Goal: Task Accomplishment & Management: Manage account settings

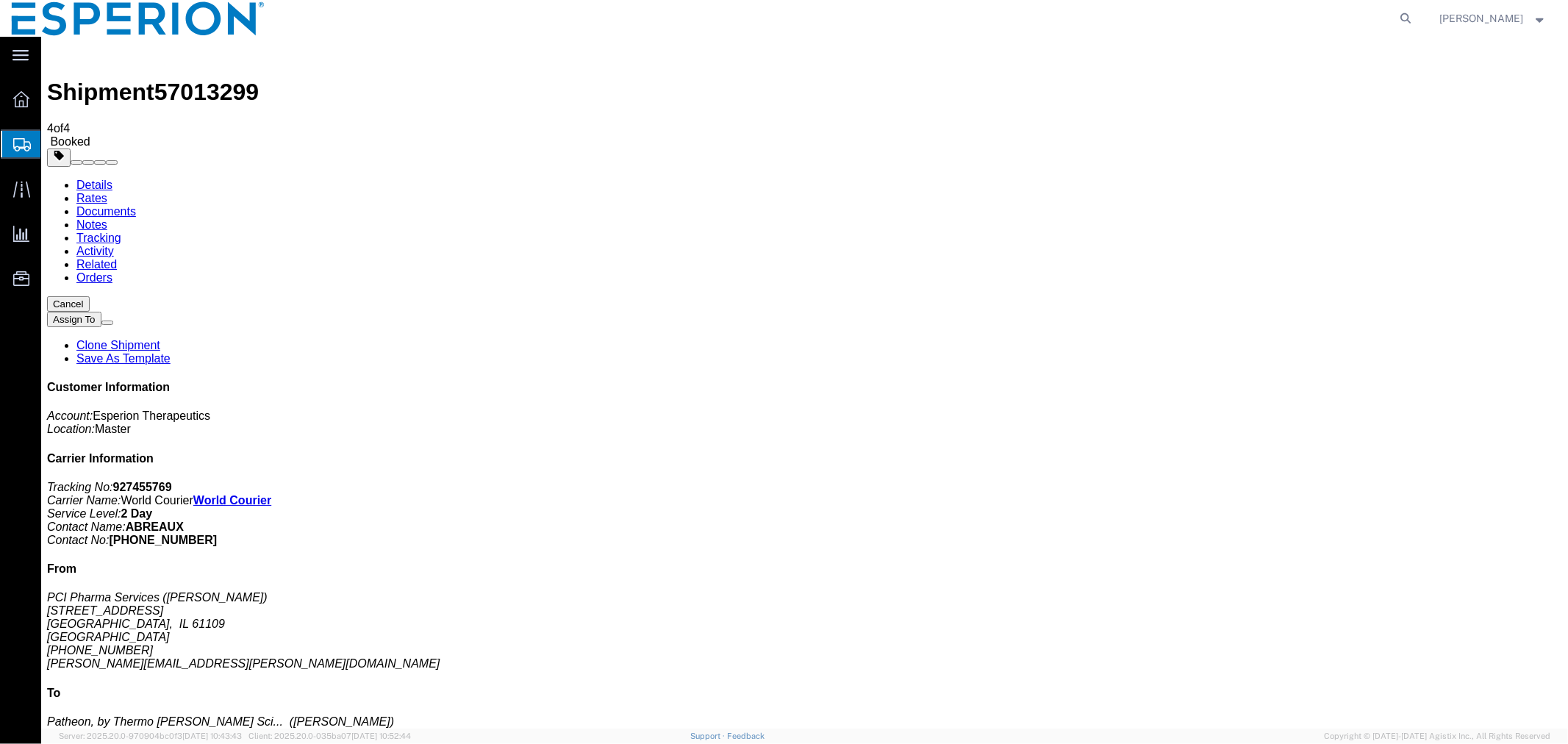
click at [101, 178] on link "Details" at bounding box center [94, 184] width 36 height 12
click span "button"
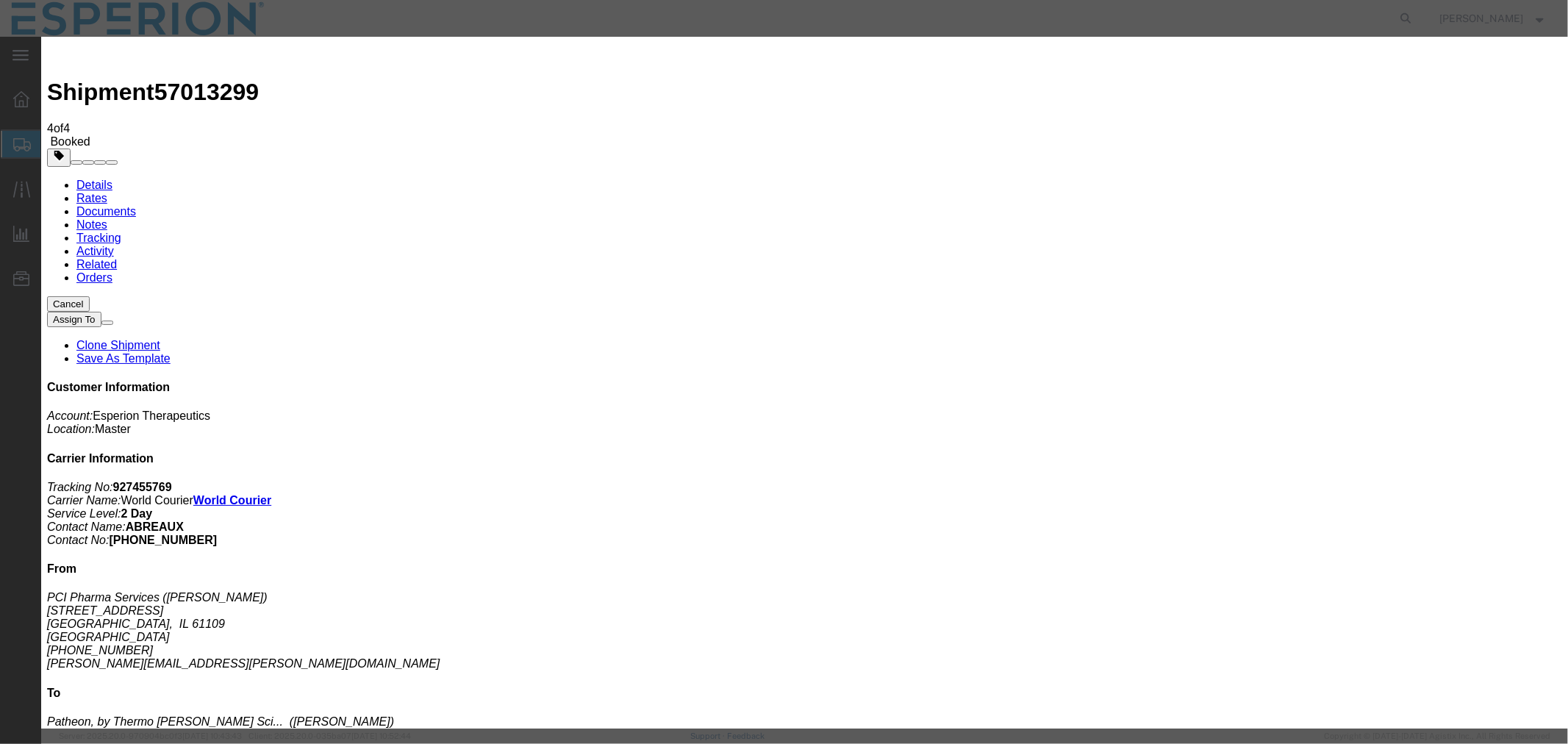
click button "Add another reference"
click select "Select Account Type Activity ID Airline Appointment Number ASN Batch Request # …"
select select "QUOTENUM"
click select "Select Account Type Activity ID Airline Appointment Number ASN Batch Request # …"
click input "text"
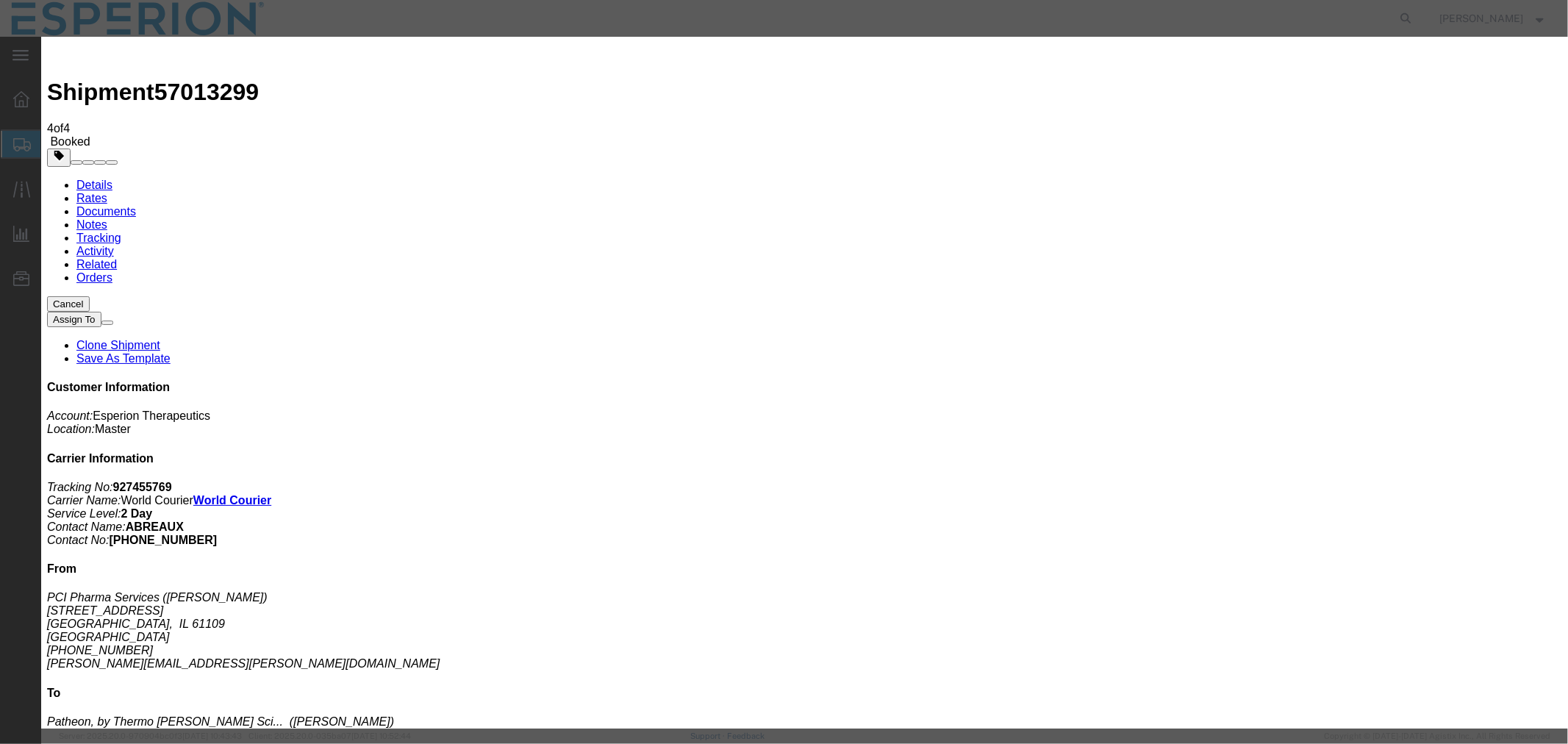
paste input "WC Quote Reference 251003_103529_NYC_0800034688_VR_01"
type input "251003_103529_NYC_0800034688_VR_01"
click button "Save"
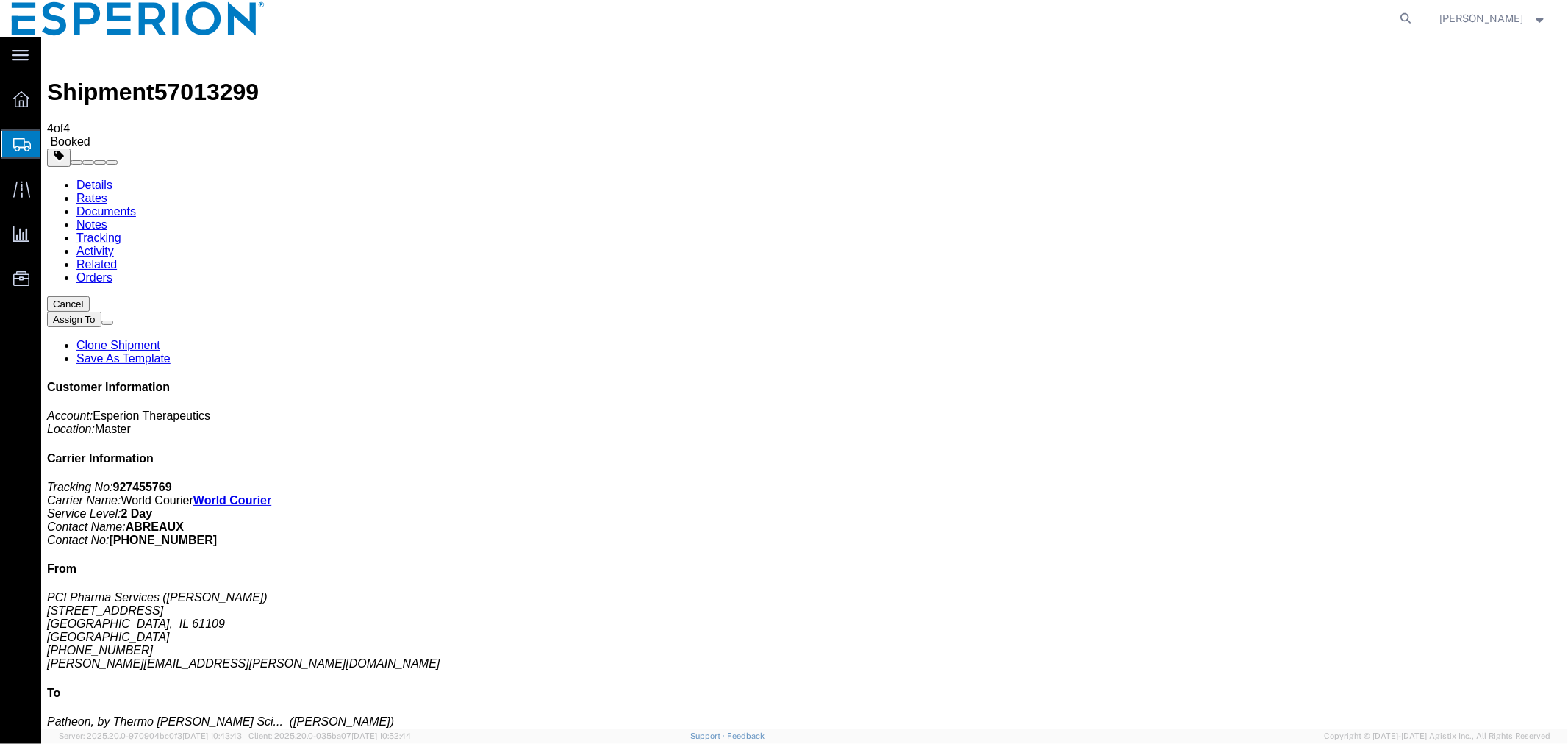
scroll to position [326, 0]
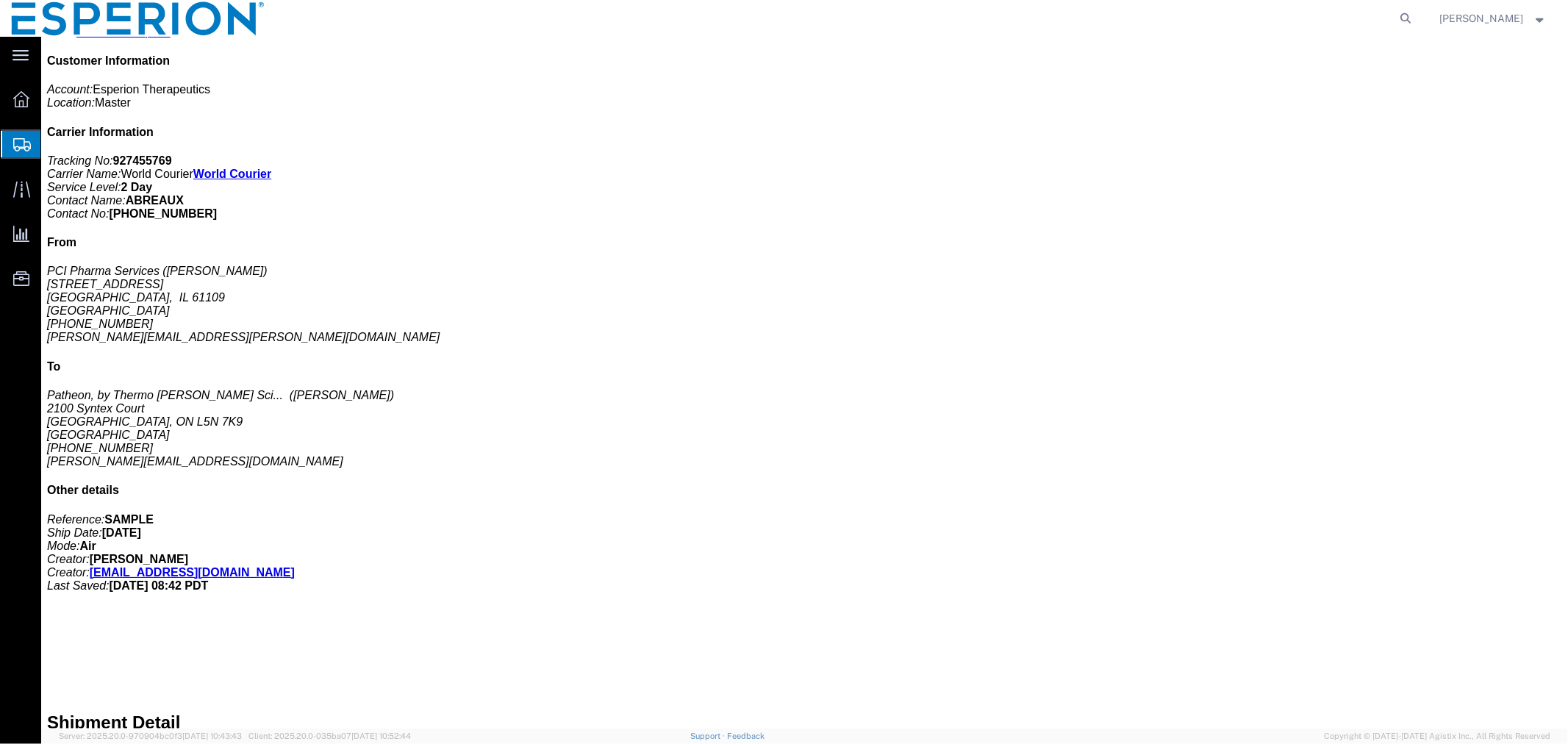
click span "button"
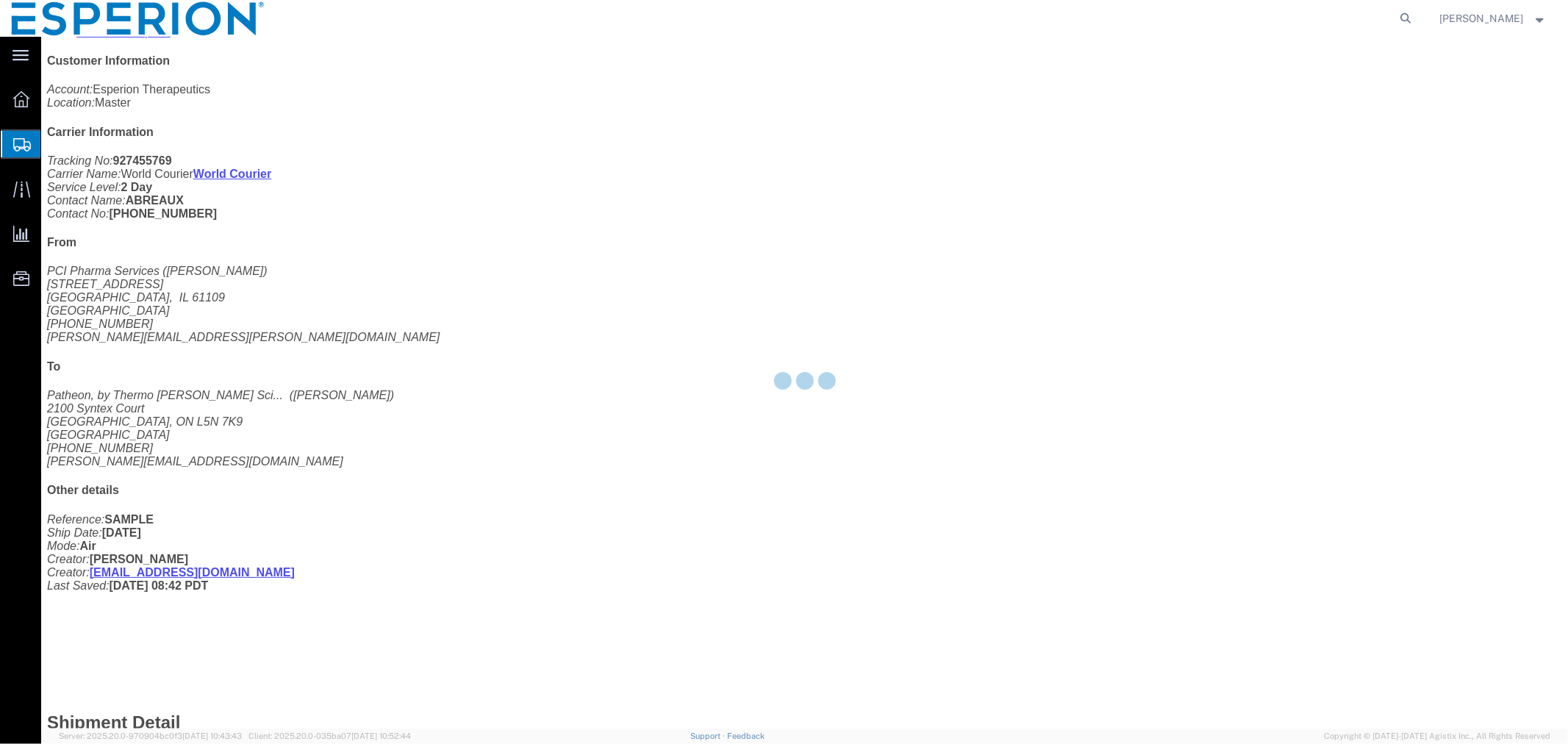
select select "IN"
select select "US"
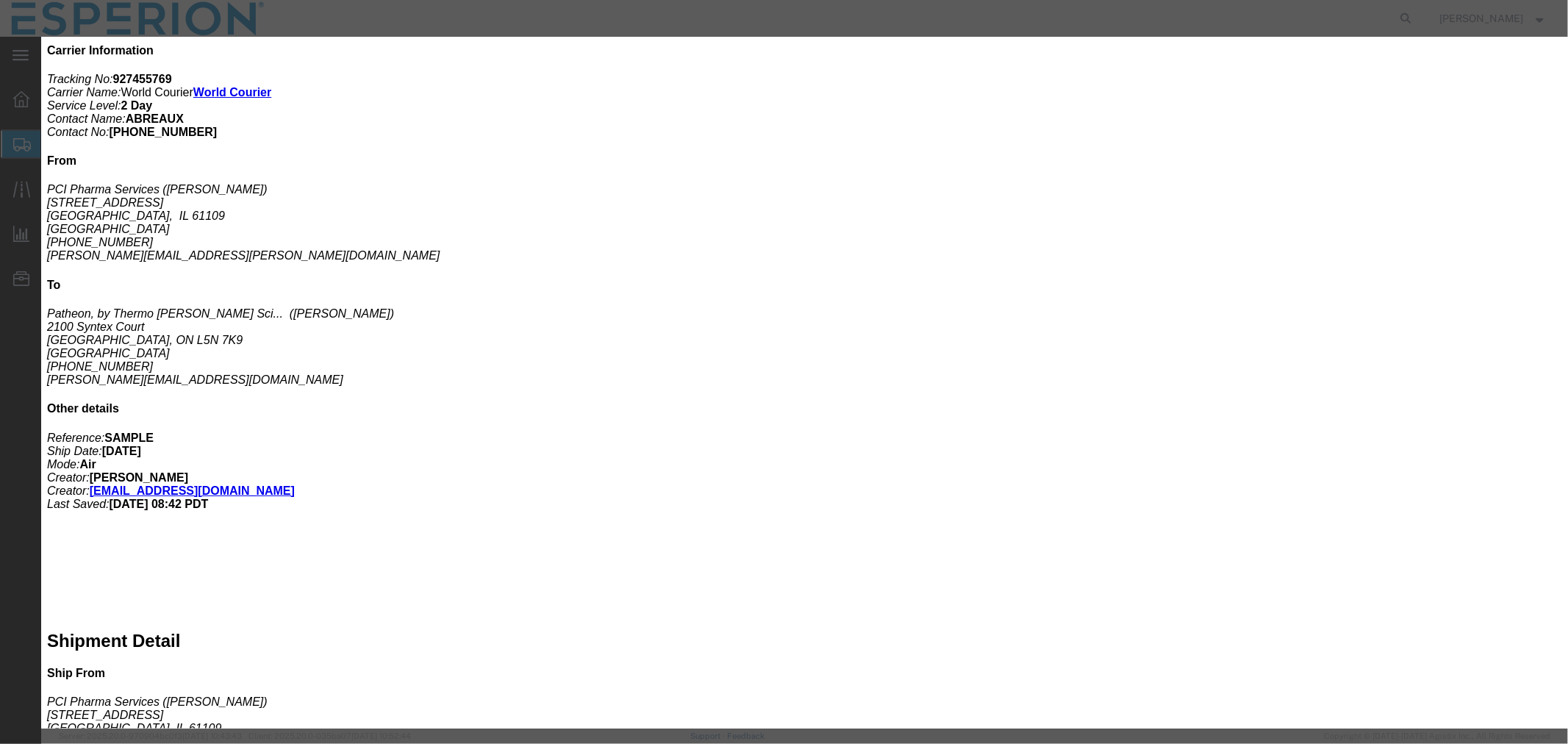
scroll to position [489, 0]
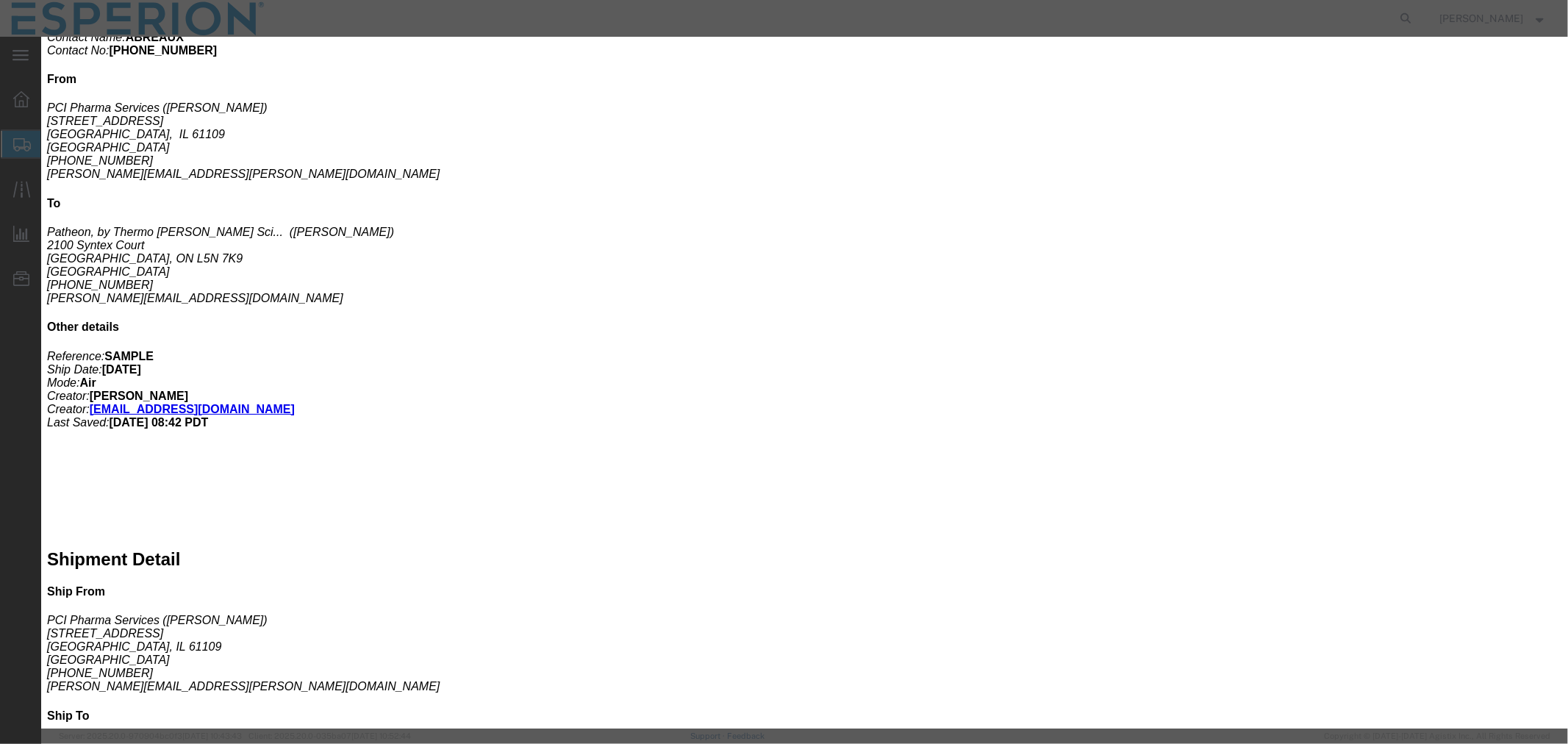
click button "Save & Close"
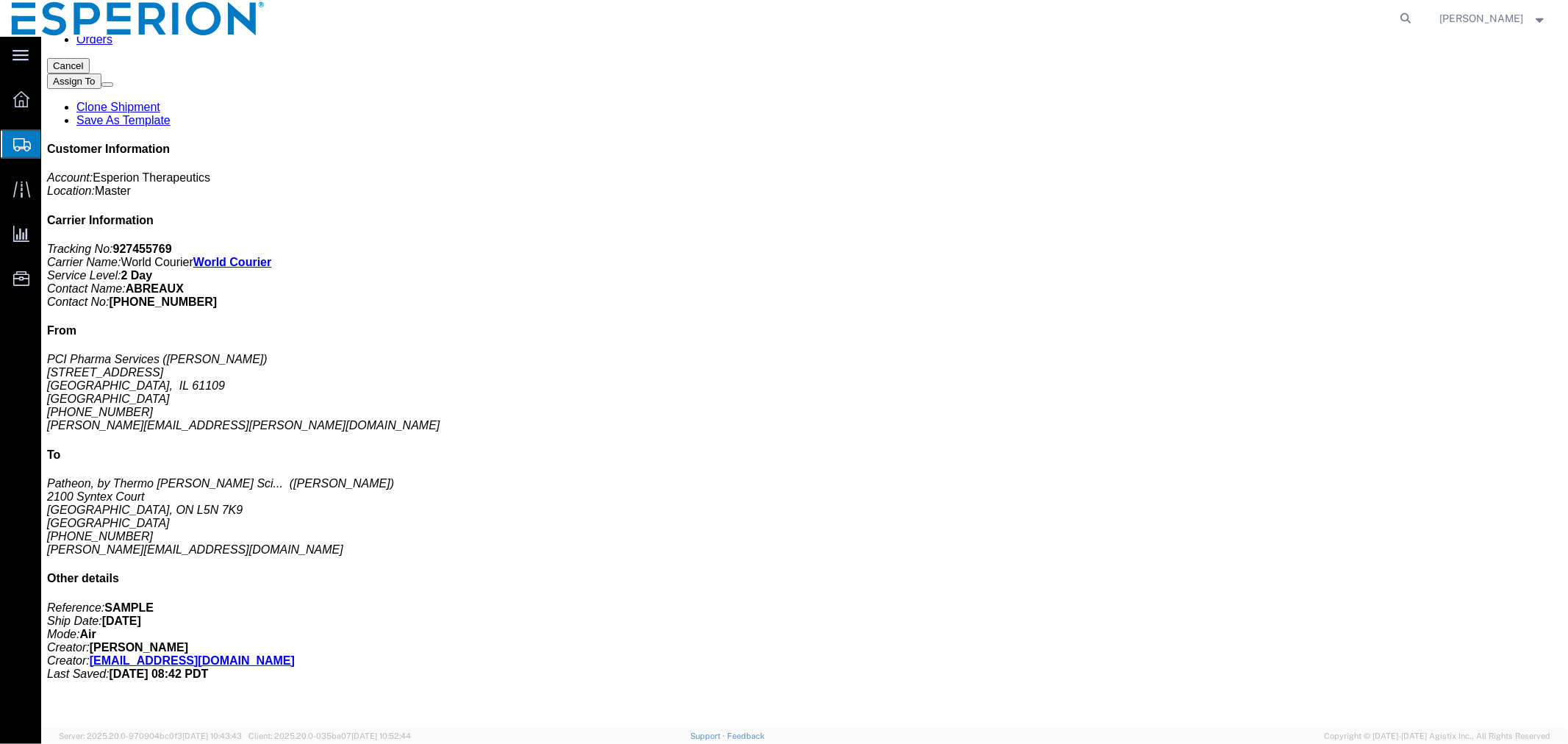
scroll to position [0, 0]
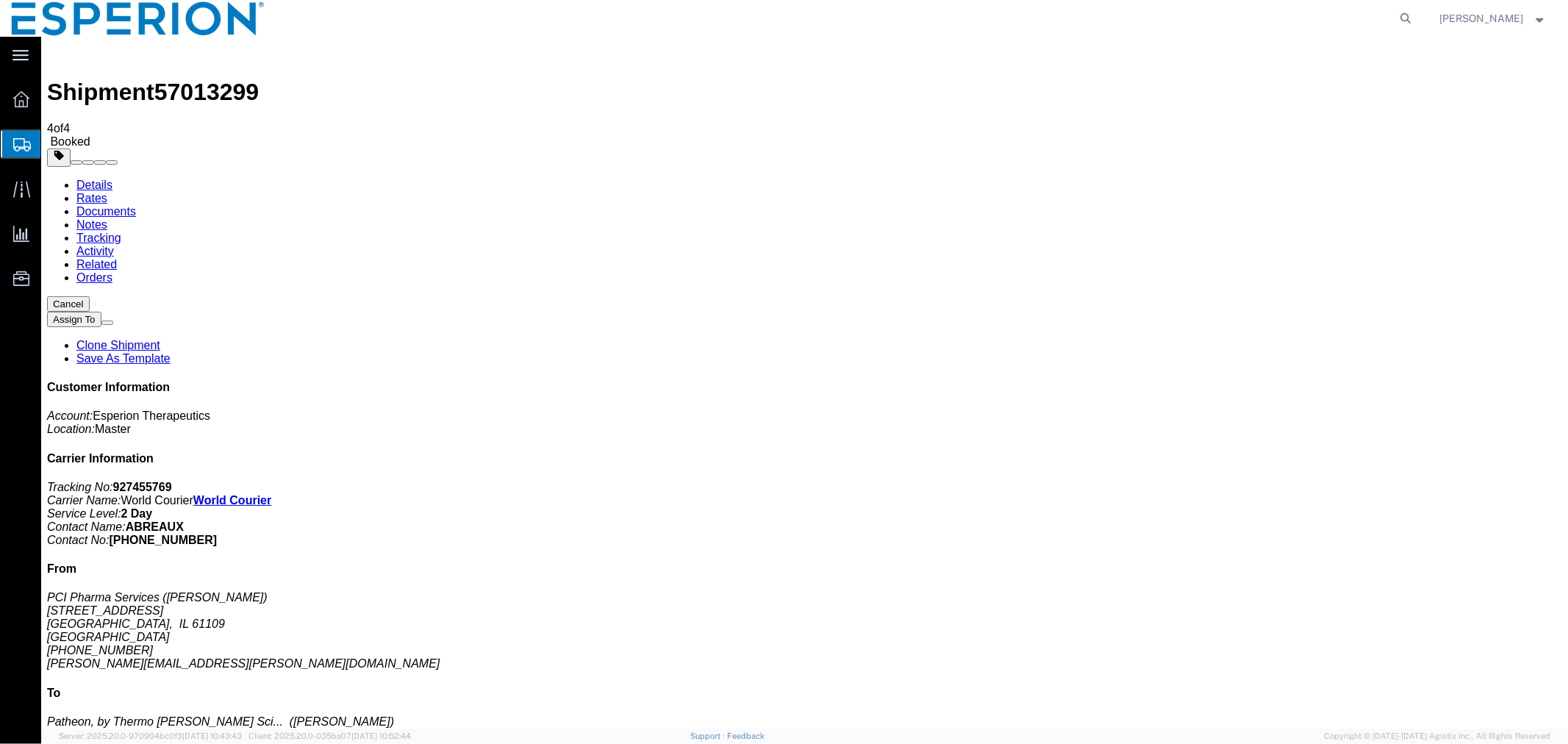
click link "Orders"
click at [135, 205] on link "Documents" at bounding box center [106, 210] width 60 height 12
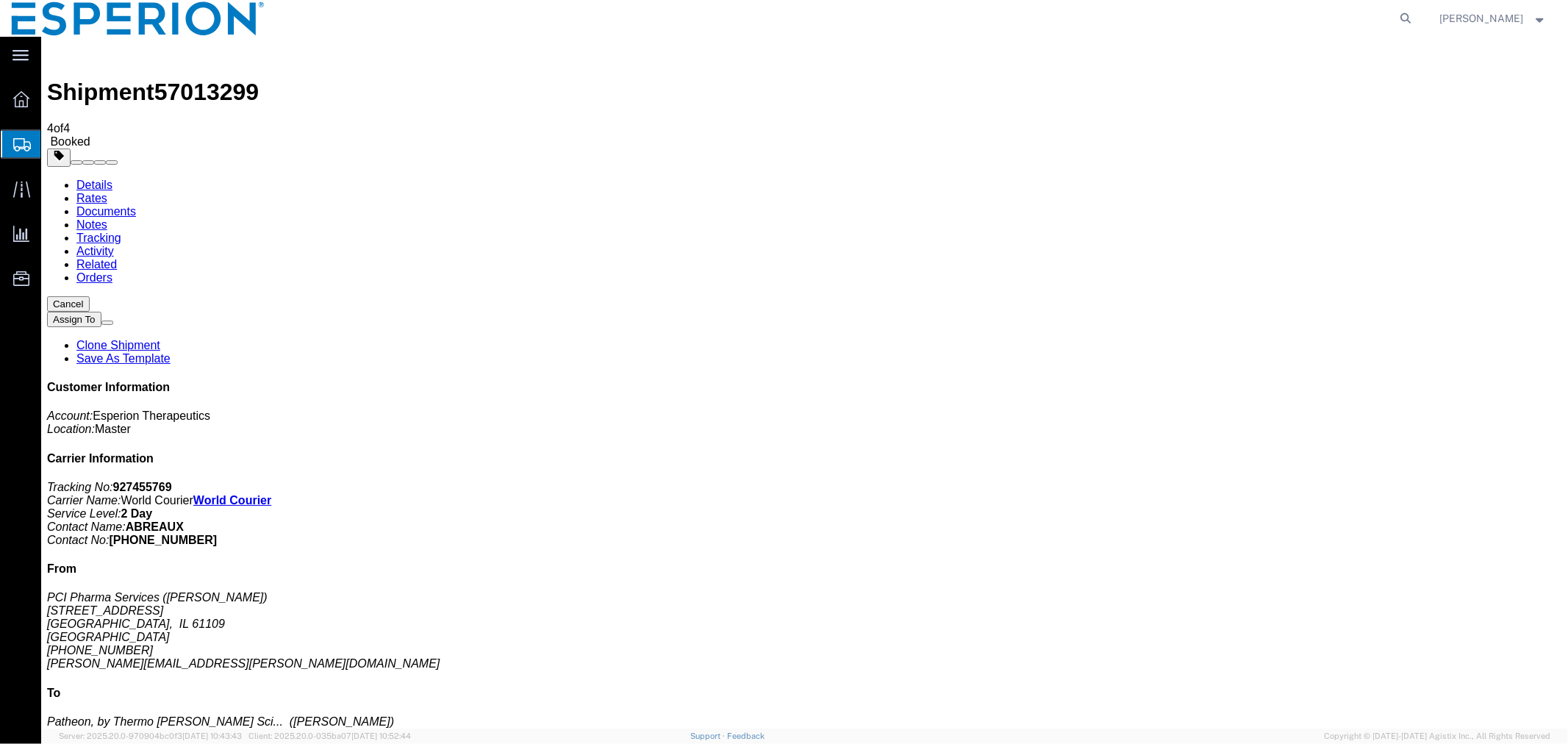
checkbox input "true"
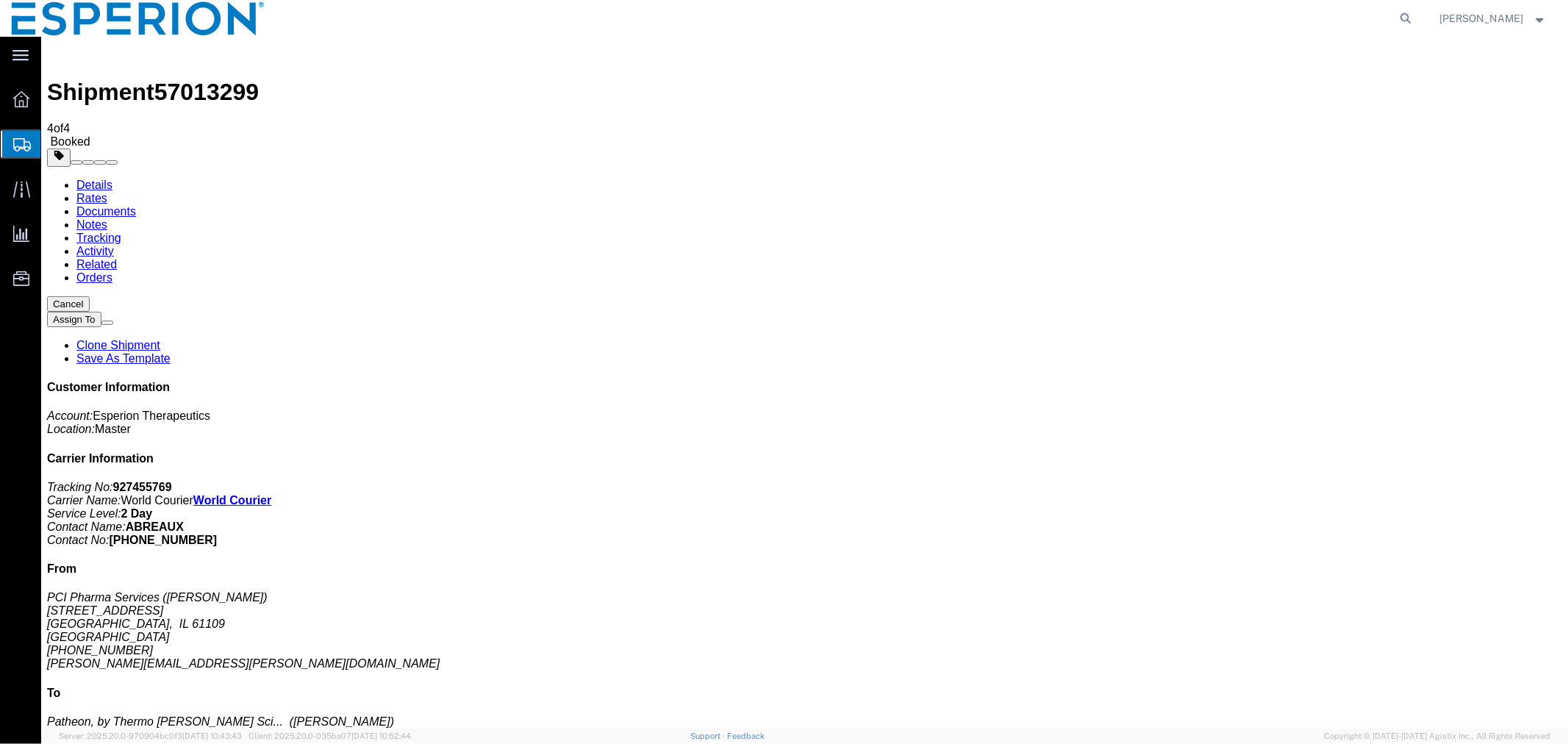
checkbox input "true"
click at [92, 178] on link "Details" at bounding box center [94, 184] width 36 height 12
